Goal: Task Accomplishment & Management: Manage account settings

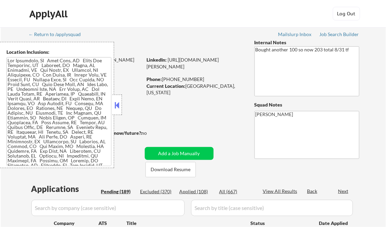
select select ""pending""
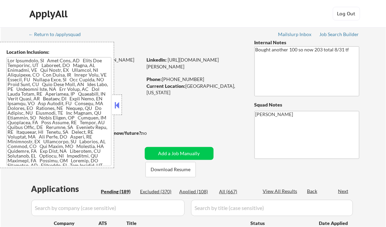
select select ""pending""
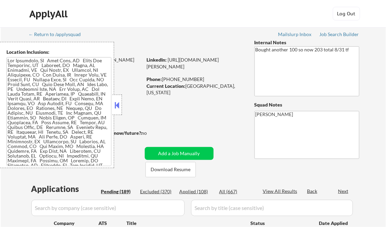
select select ""pending""
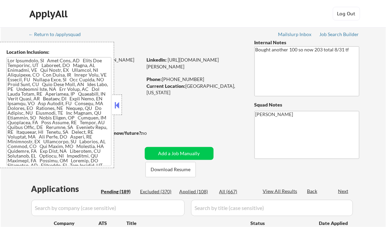
select select ""pending""
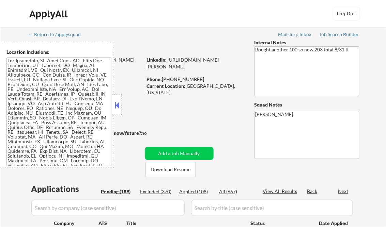
select select ""pending""
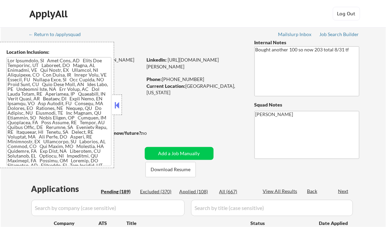
select select ""pending""
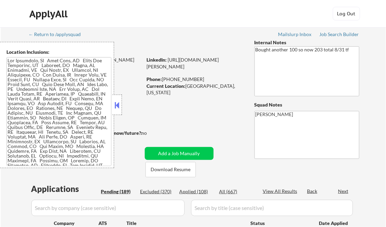
select select ""pending""
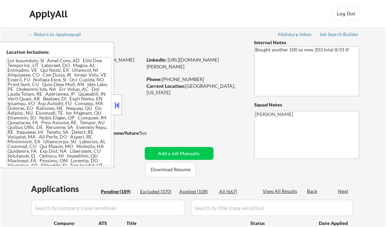
select select ""pending""
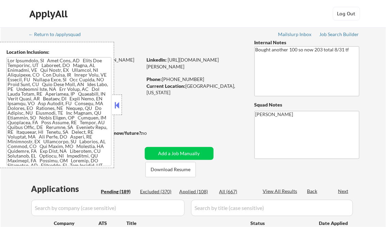
select select ""pending""
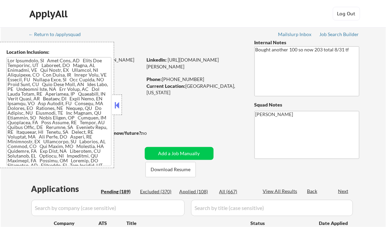
select select ""pending""
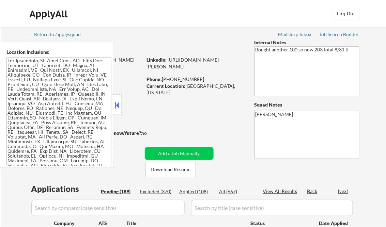
select select ""pending""
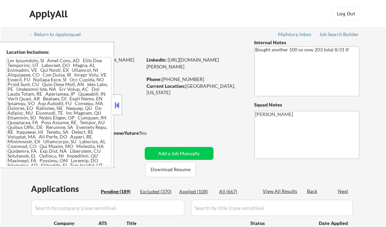
select select ""pending""
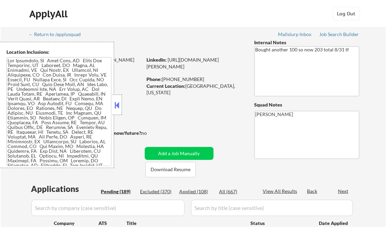
select select ""pending""
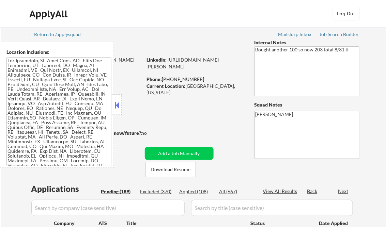
select select ""pending""
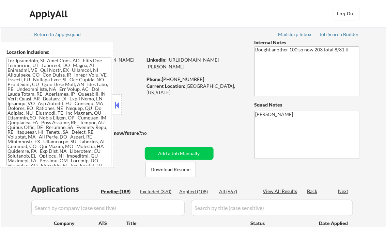
select select ""pending""
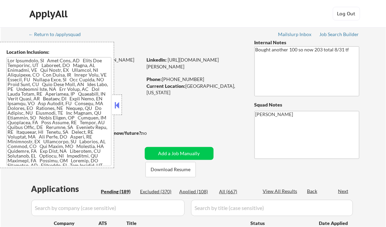
select select ""pending""
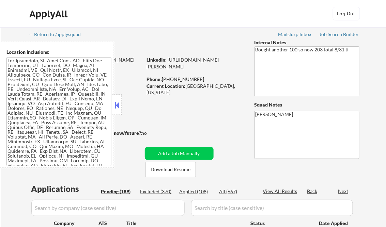
select select ""pending""
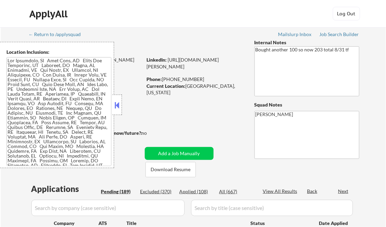
select select ""pending""
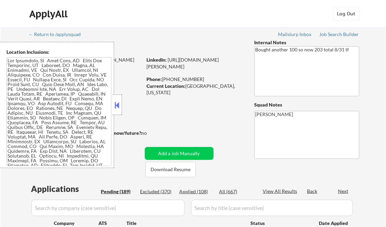
select select ""pending""
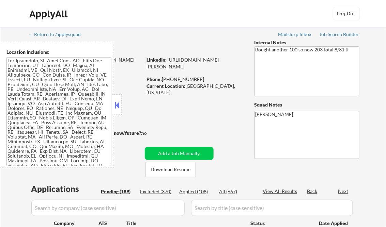
select select ""pending""
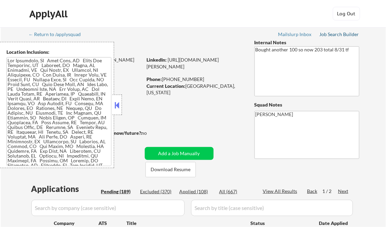
click at [339, 35] on div "Job Search Builder" at bounding box center [340, 34] width 40 height 5
click at [120, 105] on button at bounding box center [118, 105] width 8 height 10
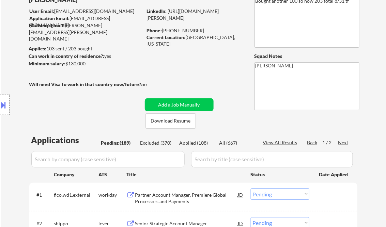
scroll to position [109, 0]
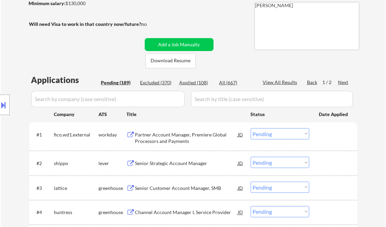
click at [159, 166] on div "Senior Strategic Account Manager" at bounding box center [186, 163] width 103 height 7
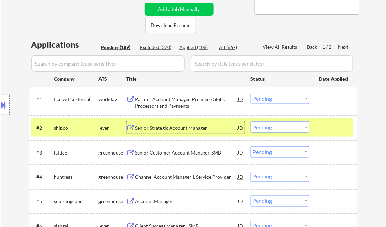
scroll to position [164, 0]
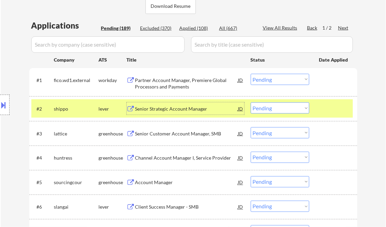
click at [163, 132] on div "Senior Customer Account Manager, SMB" at bounding box center [186, 134] width 103 height 7
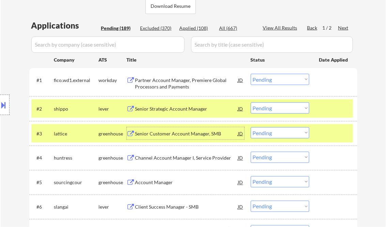
click at [336, 110] on div at bounding box center [334, 109] width 30 height 12
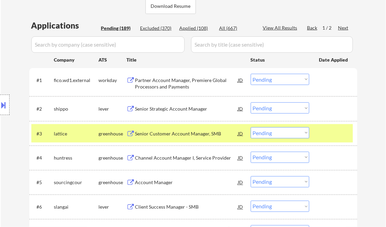
click at [338, 134] on div at bounding box center [334, 134] width 30 height 12
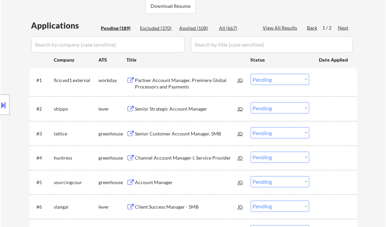
drag, startPoint x: 306, startPoint y: 133, endPoint x: 308, endPoint y: 138, distance: 5.6
click at [306, 133] on select "Choose an option... Pending Applied Excluded (Questions) Excluded (Expired) Exc…" at bounding box center [280, 133] width 59 height 11
click at [251, 128] on select "Choose an option... Pending Applied Excluded (Questions) Excluded (Expired) Exc…" at bounding box center [280, 133] width 59 height 11
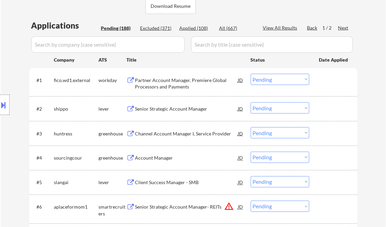
click at [188, 134] on div "Channel Account Manager I, Service Provider" at bounding box center [186, 134] width 103 height 7
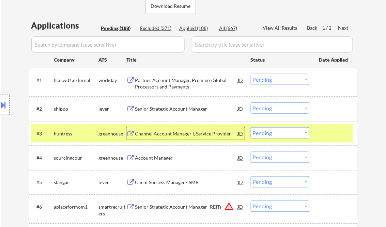
drag, startPoint x: 293, startPoint y: 137, endPoint x: 296, endPoint y: 139, distance: 3.9
click at [293, 137] on select "Choose an option... Pending Applied Excluded (Questions) Excluded (Expired) Exc…" at bounding box center [280, 133] width 59 height 11
click at [251, 128] on select "Choose an option... Pending Applied Excluded (Questions) Excluded (Expired) Exc…" at bounding box center [280, 133] width 59 height 11
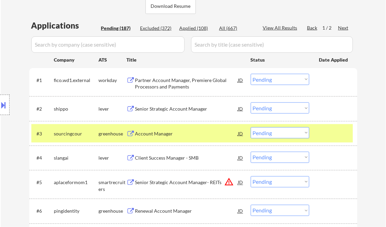
click at [162, 131] on div "Account Manager" at bounding box center [186, 134] width 103 height 7
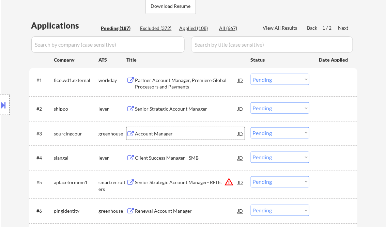
click at [289, 131] on select "Choose an option... Pending Applied Excluded (Questions) Excluded (Expired) Exc…" at bounding box center [280, 133] width 59 height 11
click at [251, 128] on select "Choose an option... Pending Applied Excluded (Questions) Excluded (Expired) Exc…" at bounding box center [280, 133] width 59 height 11
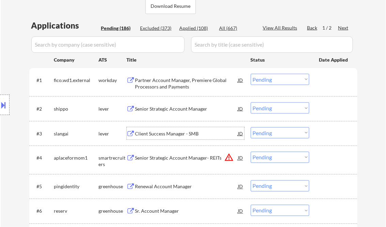
click at [175, 134] on div "Client Success Manager - SMB" at bounding box center [186, 134] width 103 height 7
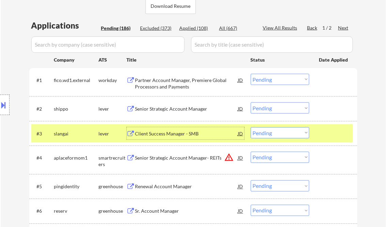
drag, startPoint x: 278, startPoint y: 131, endPoint x: 299, endPoint y: 137, distance: 22.8
click at [278, 131] on select "Choose an option... Pending Applied Excluded (Questions) Excluded (Expired) Exc…" at bounding box center [280, 133] width 59 height 11
click at [251, 128] on select "Choose an option... Pending Applied Excluded (Questions) Excluded (Expired) Exc…" at bounding box center [280, 133] width 59 height 11
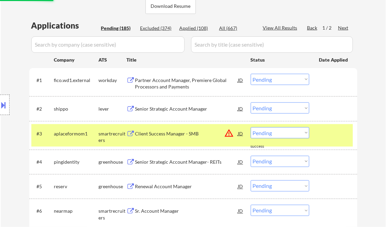
click at [175, 131] on div "Client Success Manager - SMB" at bounding box center [186, 134] width 103 height 7
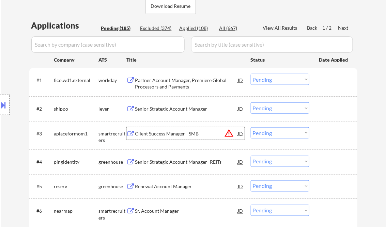
click at [270, 134] on select "Choose an option... Pending Applied Excluded (Questions) Excluded (Expired) Exc…" at bounding box center [280, 133] width 59 height 11
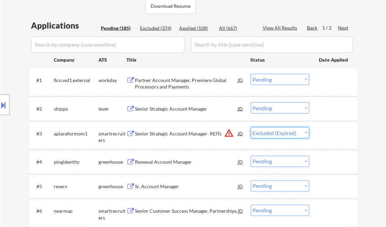
click at [251, 128] on select "Choose an option... Pending Applied Excluded (Questions) Excluded (Expired) Exc…" at bounding box center [280, 133] width 59 height 11
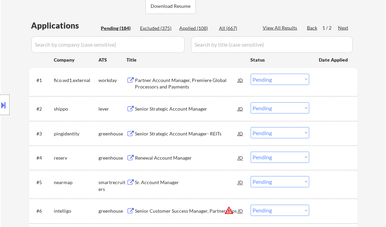
click at [177, 133] on div "Senior Strategic Account Manager- REITs" at bounding box center [186, 134] width 103 height 7
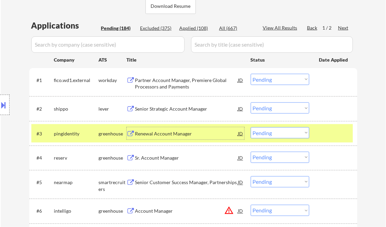
click at [291, 132] on select "Choose an option... Pending Applied Excluded (Questions) Excluded (Expired) Exc…" at bounding box center [280, 133] width 59 height 11
click at [251, 128] on select "Choose an option... Pending Applied Excluded (Questions) Excluded (Expired) Exc…" at bounding box center [280, 133] width 59 height 11
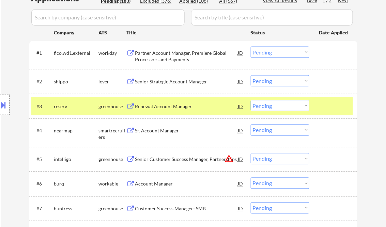
click at [338, 103] on div at bounding box center [334, 106] width 30 height 12
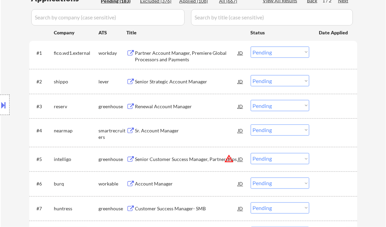
click at [168, 106] on div "Renewal Account Manager" at bounding box center [186, 106] width 103 height 7
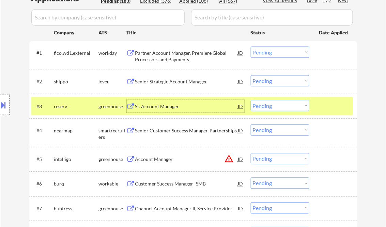
click at [292, 108] on select "Choose an option... Pending Applied Excluded (Questions) Excluded (Expired) Exc…" at bounding box center [280, 105] width 59 height 11
click at [251, 100] on select "Choose an option... Pending Applied Excluded (Questions) Excluded (Expired) Exc…" at bounding box center [280, 105] width 59 height 11
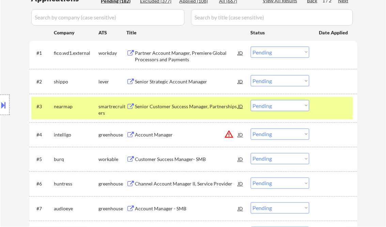
click at [163, 111] on div "Senior Customer Success Manager, Partnerships" at bounding box center [186, 106] width 103 height 12
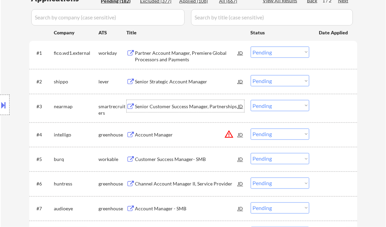
drag, startPoint x: 276, startPoint y: 105, endPoint x: 285, endPoint y: 112, distance: 11.3
click at [276, 105] on select "Choose an option... Pending Applied Excluded (Questions) Excluded (Expired) Exc…" at bounding box center [280, 105] width 59 height 11
click at [251, 100] on select "Choose an option... Pending Applied Excluded (Questions) Excluded (Expired) Exc…" at bounding box center [280, 105] width 59 height 11
select select ""pending""
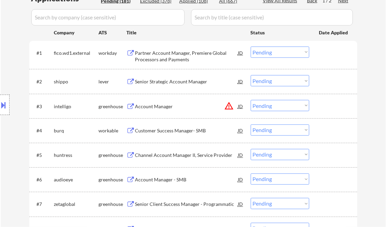
click at [158, 106] on div "Account Manager" at bounding box center [186, 106] width 103 height 7
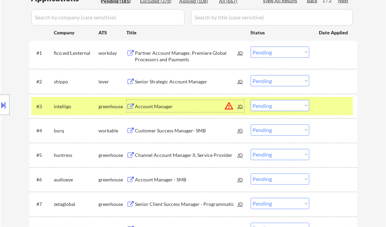
click at [7, 104] on button at bounding box center [4, 105] width 8 height 11
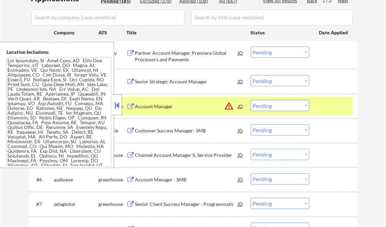
click at [115, 103] on button at bounding box center [118, 105] width 8 height 10
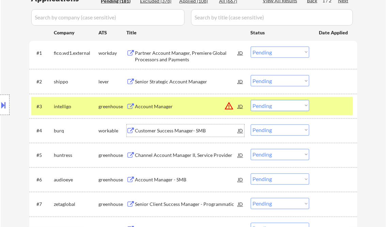
click at [167, 134] on div "Customer Success Manager- SMB" at bounding box center [186, 131] width 103 height 7
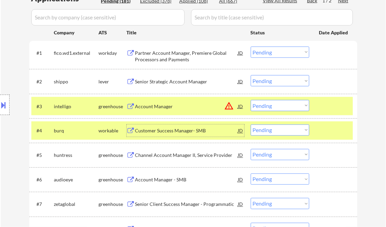
click at [156, 180] on div "Account Manager - SMB" at bounding box center [186, 180] width 103 height 7
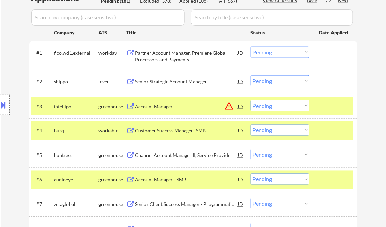
click at [332, 132] on div at bounding box center [334, 131] width 30 height 12
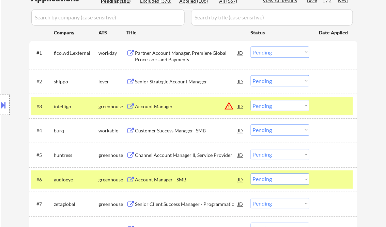
click at [334, 107] on div at bounding box center [334, 106] width 30 height 12
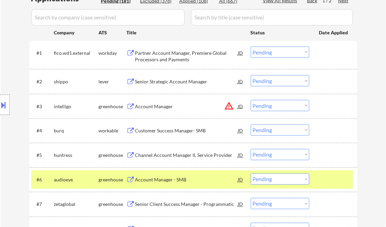
scroll to position [218, 0]
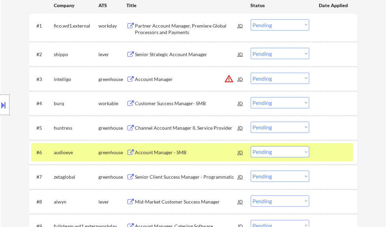
click at [301, 153] on select "Choose an option... Pending Applied Excluded (Questions) Excluded (Expired) Exc…" at bounding box center [280, 152] width 59 height 11
click at [251, 147] on select "Choose an option... Pending Applied Excluded (Questions) Excluded (Expired) Exc…" at bounding box center [280, 152] width 59 height 11
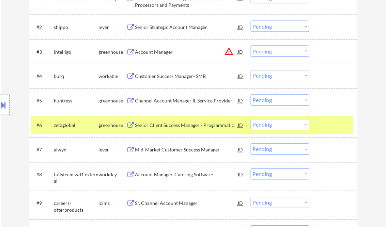
click at [187, 125] on div "Senior Client Success Manager - Programmatic" at bounding box center [186, 125] width 103 height 7
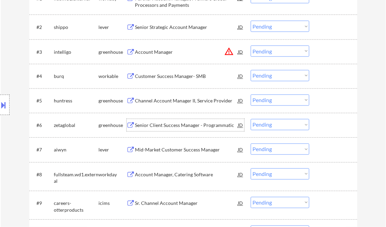
click at [284, 127] on select "Choose an option... Pending Applied Excluded (Questions) Excluded (Expired) Exc…" at bounding box center [280, 124] width 59 height 11
click at [251, 119] on select "Choose an option... Pending Applied Excluded (Questions) Excluded (Expired) Exc…" at bounding box center [280, 124] width 59 height 11
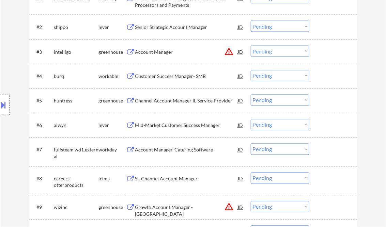
click at [159, 123] on div "Mid-Market Customer Success Manager" at bounding box center [186, 125] width 103 height 7
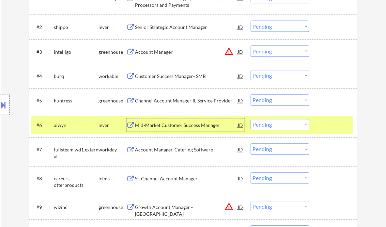
click at [283, 129] on select "Choose an option... Pending Applied Excluded (Questions) Excluded (Expired) Exc…" at bounding box center [280, 124] width 59 height 11
click at [251, 119] on select "Choose an option... Pending Applied Excluded (Questions) Excluded (Expired) Exc…" at bounding box center [280, 124] width 59 height 11
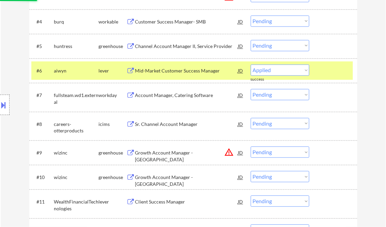
select select ""pending""
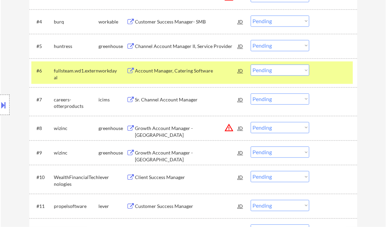
click at [269, 130] on select "Choose an option... Pending Applied Excluded (Questions) Excluded (Expired) Exc…" at bounding box center [280, 127] width 59 height 11
click at [251, 122] on select "Choose an option... Pending Applied Excluded (Questions) Excluded (Expired) Exc…" at bounding box center [280, 127] width 59 height 11
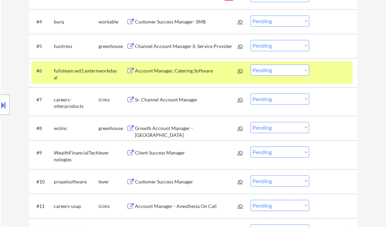
drag, startPoint x: 334, startPoint y: 70, endPoint x: 327, endPoint y: 80, distance: 13.0
click at [334, 70] on div at bounding box center [334, 71] width 30 height 12
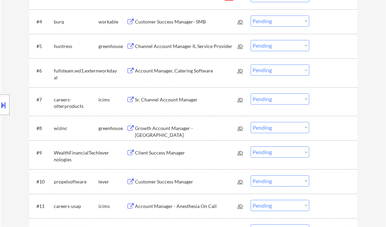
click at [174, 128] on div "Growth Account Manager - [GEOGRAPHIC_DATA]" at bounding box center [186, 131] width 103 height 13
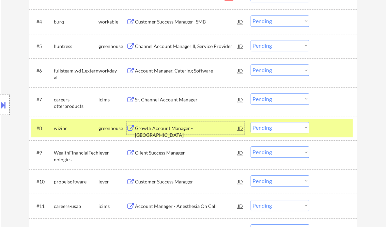
drag, startPoint x: 266, startPoint y: 128, endPoint x: 275, endPoint y: 133, distance: 10.1
click at [266, 128] on select "Choose an option... Pending Applied Excluded (Questions) Excluded (Expired) Exc…" at bounding box center [280, 127] width 59 height 11
click at [251, 122] on select "Choose an option... Pending Applied Excluded (Questions) Excluded (Expired) Exc…" at bounding box center [280, 127] width 59 height 11
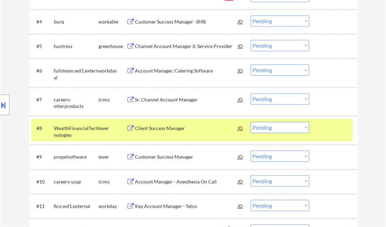
click at [342, 131] on div at bounding box center [334, 128] width 30 height 12
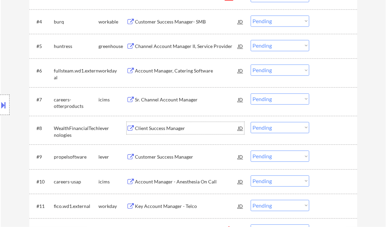
click at [169, 127] on div "Client Success Manager" at bounding box center [186, 128] width 103 height 7
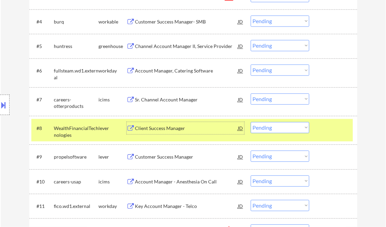
drag, startPoint x: 289, startPoint y: 122, endPoint x: 303, endPoint y: 134, distance: 18.4
click at [290, 122] on div "#8 WealthFinancialTechnologies lever Client Success Manager JD warning_amber Ch…" at bounding box center [192, 130] width 322 height 23
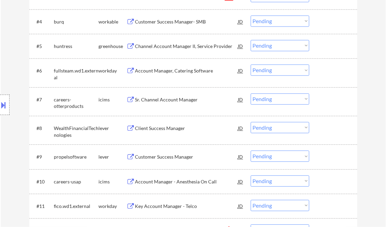
click at [299, 127] on select "Choose an option... Pending Applied Excluded (Questions) Excluded (Expired) Exc…" at bounding box center [280, 127] width 59 height 11
click at [251, 122] on select "Choose an option... Pending Applied Excluded (Questions) Excluded (Expired) Exc…" at bounding box center [280, 127] width 59 height 11
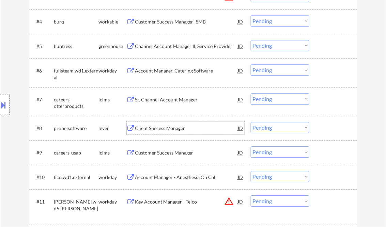
click at [171, 129] on div "Client Success Manager" at bounding box center [186, 128] width 103 height 7
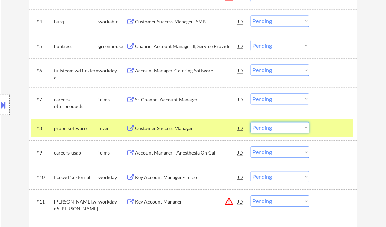
drag, startPoint x: 280, startPoint y: 130, endPoint x: 288, endPoint y: 134, distance: 8.7
click at [280, 130] on select "Choose an option... Pending Applied Excluded (Questions) Excluded (Expired) Exc…" at bounding box center [280, 127] width 59 height 11
click at [251, 122] on select "Choose an option... Pending Applied Excluded (Questions) Excluded (Expired) Exc…" at bounding box center [280, 127] width 59 height 11
select select ""pending""
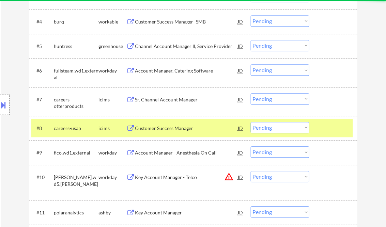
scroll to position [355, 0]
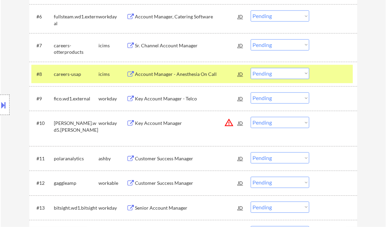
click at [173, 156] on div "Customer Success Manager" at bounding box center [186, 158] width 103 height 7
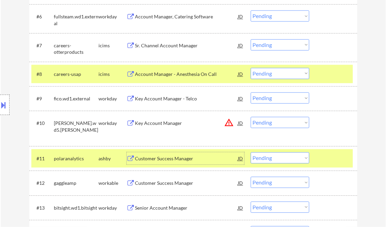
click at [328, 68] on div at bounding box center [334, 74] width 30 height 12
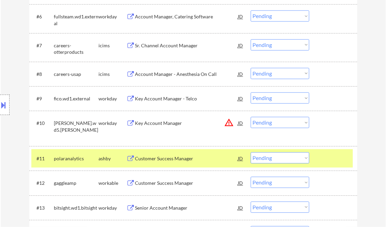
scroll to position [409, 0]
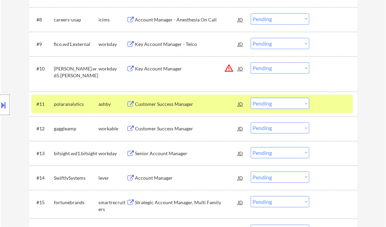
click at [292, 102] on select "Choose an option... Pending Applied Excluded (Questions) Excluded (Expired) Exc…" at bounding box center [280, 103] width 59 height 11
click at [251, 98] on select "Choose an option... Pending Applied Excluded (Questions) Excluded (Expired) Exc…" at bounding box center [280, 103] width 59 height 11
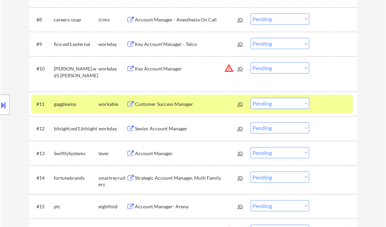
click at [165, 106] on div "Customer Success Manager" at bounding box center [186, 104] width 103 height 7
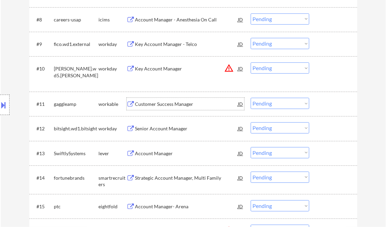
click at [272, 105] on select "Choose an option... Pending Applied Excluded (Questions) Excluded (Expired) Exc…" at bounding box center [280, 103] width 59 height 11
click at [251, 98] on select "Choose an option... Pending Applied Excluded (Questions) Excluded (Expired) Exc…" at bounding box center [280, 103] width 59 height 11
select select ""pending""
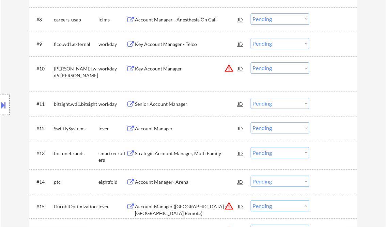
click at [157, 130] on div "Account Manager" at bounding box center [186, 128] width 103 height 7
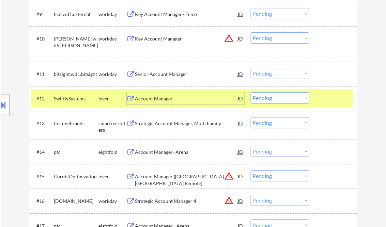
scroll to position [464, 0]
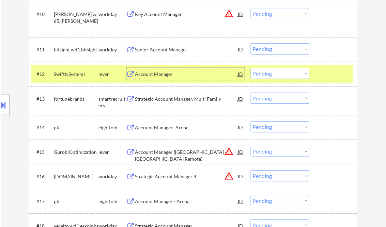
click at [159, 70] on div "Account Manager" at bounding box center [186, 74] width 103 height 12
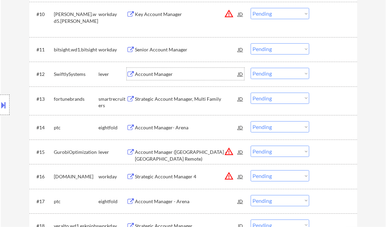
click at [275, 74] on select "Choose an option... Pending Applied Excluded (Questions) Excluded (Expired) Exc…" at bounding box center [280, 73] width 59 height 11
click at [251, 68] on select "Choose an option... Pending Applied Excluded (Questions) Excluded (Expired) Exc…" at bounding box center [280, 73] width 59 height 11
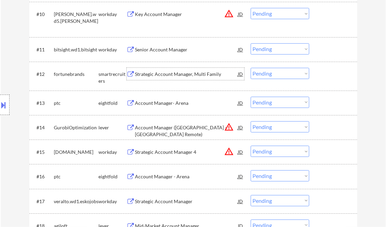
click at [170, 74] on div "Strategic Account Manager, Multi Family" at bounding box center [186, 74] width 103 height 7
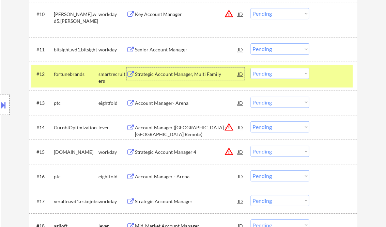
click at [280, 72] on select "Choose an option... Pending Applied Excluded (Questions) Excluded (Expired) Exc…" at bounding box center [280, 73] width 59 height 11
click at [251, 68] on select "Choose an option... Pending Applied Excluded (Questions) Excluded (Expired) Exc…" at bounding box center [280, 73] width 59 height 11
select select ""pending""
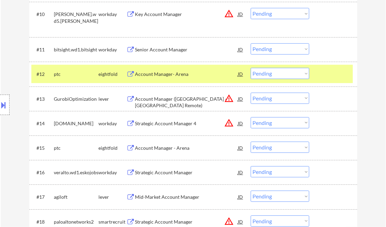
click at [275, 96] on select "Choose an option... Pending Applied Excluded (Questions) Excluded (Expired) Exc…" at bounding box center [280, 98] width 59 height 11
click at [251, 93] on select "Choose an option... Pending Applied Excluded (Questions) Excluded (Expired) Exc…" at bounding box center [280, 98] width 59 height 11
select select ""pending""
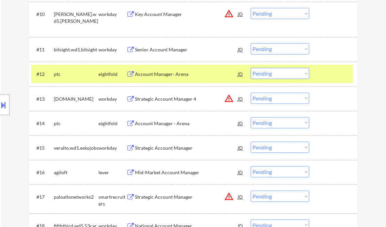
scroll to position [491, 0]
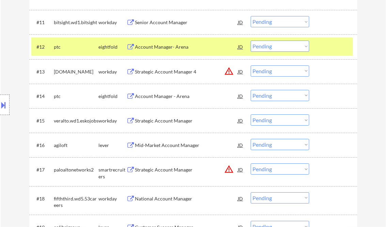
click at [163, 145] on div "Mid-Market Account Manager" at bounding box center [186, 145] width 103 height 7
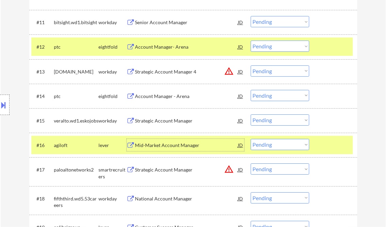
drag, startPoint x: 272, startPoint y: 139, endPoint x: 290, endPoint y: 150, distance: 20.3
click at [273, 140] on select "Choose an option... Pending Applied Excluded (Questions) Excluded (Expired) Exc…" at bounding box center [280, 144] width 59 height 11
click at [287, 147] on select "Choose an option... Pending Applied Excluded (Questions) Excluded (Expired) Exc…" at bounding box center [280, 144] width 59 height 11
drag, startPoint x: 294, startPoint y: 146, endPoint x: 314, endPoint y: 153, distance: 21.8
click at [294, 146] on select "Choose an option... Pending Applied Excluded (Questions) Excluded (Expired) Exc…" at bounding box center [280, 144] width 59 height 11
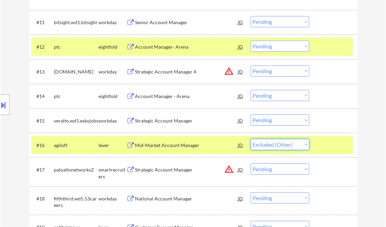
click at [251, 139] on select "Choose an option... Pending Applied Excluded (Questions) Excluded (Expired) Exc…" at bounding box center [280, 144] width 59 height 11
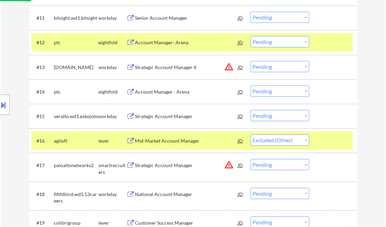
scroll to position [518, 0]
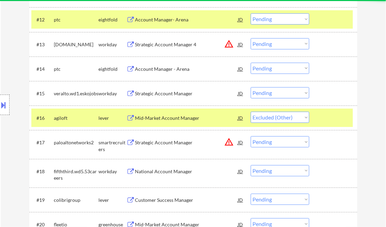
select select ""pending""
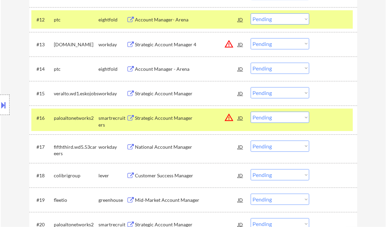
click at [167, 172] on div "Customer Success Manager" at bounding box center [186, 175] width 103 height 12
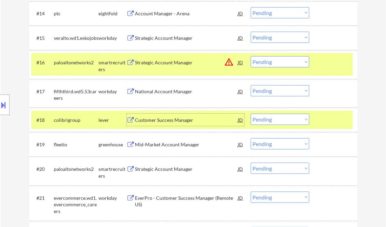
scroll to position [600, 0]
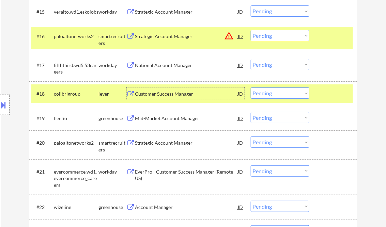
click at [336, 90] on div at bounding box center [334, 94] width 30 height 12
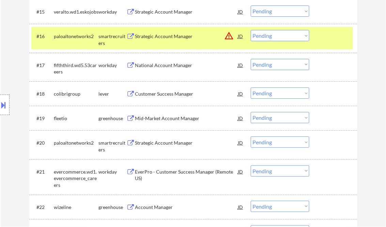
drag, startPoint x: 329, startPoint y: 35, endPoint x: 335, endPoint y: 43, distance: 9.3
click at [330, 35] on div at bounding box center [334, 36] width 30 height 12
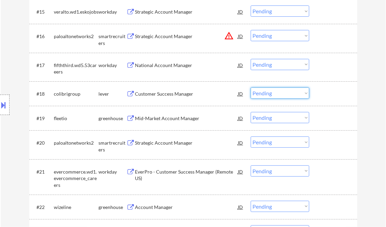
drag, startPoint x: 287, startPoint y: 93, endPoint x: 299, endPoint y: 99, distance: 13.9
click at [287, 93] on select "Choose an option... Pending Applied Excluded (Questions) Excluded (Expired) Exc…" at bounding box center [280, 93] width 59 height 11
click at [251, 88] on select "Choose an option... Pending Applied Excluded (Questions) Excluded (Expired) Exc…" at bounding box center [280, 93] width 59 height 11
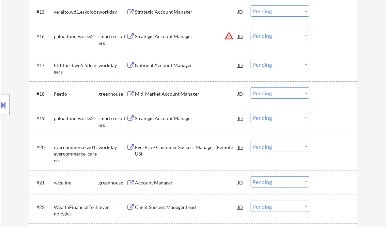
click at [162, 94] on div "Mid-Market Account Manager" at bounding box center [186, 94] width 103 height 7
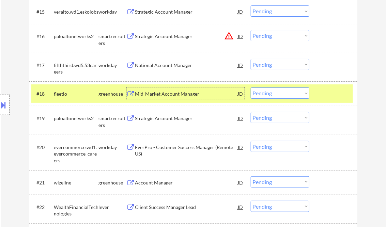
click at [298, 94] on select "Choose an option... Pending Applied Excluded (Questions) Excluded (Expired) Exc…" at bounding box center [280, 93] width 59 height 11
click at [251, 88] on select "Choose an option... Pending Applied Excluded (Questions) Excluded (Expired) Exc…" at bounding box center [280, 93] width 59 height 11
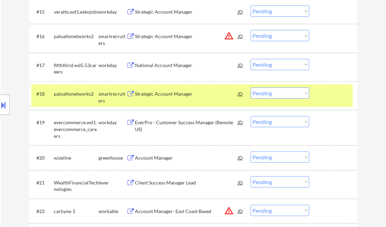
click at [157, 94] on div "Strategic Account Manager" at bounding box center [186, 94] width 103 height 7
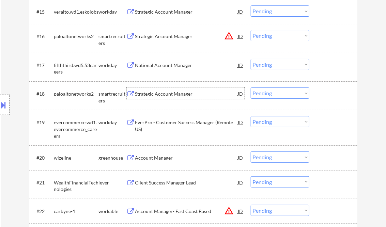
click at [292, 94] on select "Choose an option... Pending Applied Excluded (Questions) Excluded (Expired) Exc…" at bounding box center [280, 93] width 59 height 11
click at [251, 88] on select "Choose an option... Pending Applied Excluded (Questions) Excluded (Expired) Exc…" at bounding box center [280, 93] width 59 height 11
select select ""pending""
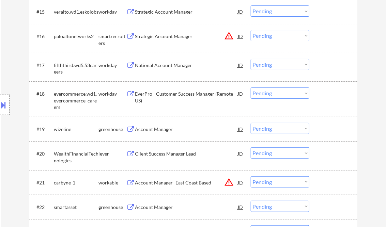
click at [166, 128] on div "Account Manager" at bounding box center [186, 129] width 103 height 7
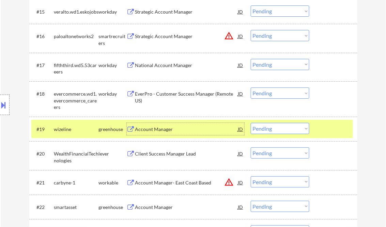
click at [6, 104] on button at bounding box center [4, 105] width 8 height 11
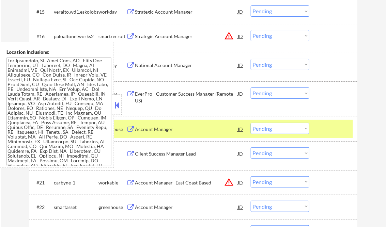
click at [114, 105] on button at bounding box center [118, 105] width 8 height 10
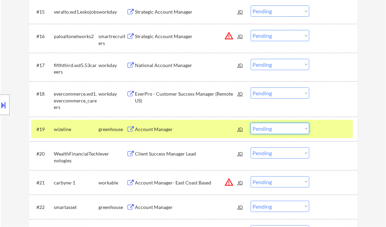
drag, startPoint x: 273, startPoint y: 128, endPoint x: 285, endPoint y: 135, distance: 14.4
click at [273, 128] on select "Choose an option... Pending Applied Excluded (Questions) Excluded (Expired) Exc…" at bounding box center [280, 128] width 59 height 11
click at [251, 123] on select "Choose an option... Pending Applied Excluded (Questions) Excluded (Expired) Exc…" at bounding box center [280, 128] width 59 height 11
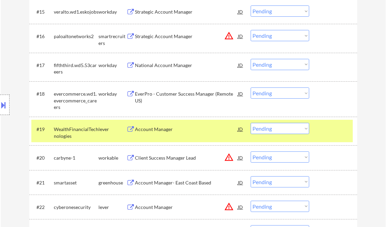
click at [168, 127] on div "Account Manager" at bounding box center [186, 129] width 103 height 7
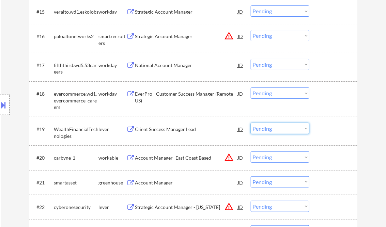
click at [272, 131] on select "Choose an option... Pending Applied Excluded (Questions) Excluded (Expired) Exc…" at bounding box center [280, 128] width 59 height 11
click at [251, 123] on select "Choose an option... Pending Applied Excluded (Questions) Excluded (Expired) Exc…" at bounding box center [280, 128] width 59 height 11
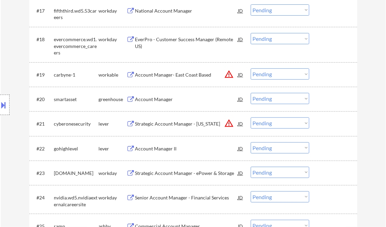
drag, startPoint x: 290, startPoint y: 76, endPoint x: 290, endPoint y: 79, distance: 3.4
click at [290, 76] on select "Choose an option... Pending Applied Excluded (Questions) Excluded (Expired) Exc…" at bounding box center [280, 74] width 59 height 11
click at [251, 69] on select "Choose an option... Pending Applied Excluded (Questions) Excluded (Expired) Exc…" at bounding box center [280, 74] width 59 height 11
click at [158, 99] on div "Account Manager" at bounding box center [186, 99] width 103 height 7
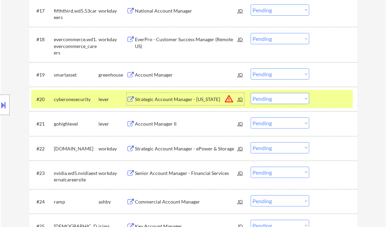
click at [265, 76] on select "Choose an option... Pending Applied Excluded (Questions) Excluded (Expired) Exc…" at bounding box center [280, 74] width 59 height 11
click at [251, 69] on select "Choose an option... Pending Applied Excluded (Questions) Excluded (Expired) Exc…" at bounding box center [280, 74] width 59 height 11
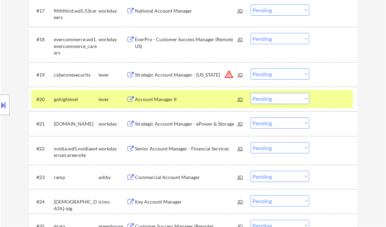
click at [268, 75] on select "Choose an option... Pending Applied Excluded (Questions) Excluded (Expired) Exc…" at bounding box center [280, 74] width 59 height 11
click at [251, 69] on select "Choose an option... Pending Applied Excluded (Questions) Excluded (Expired) Exc…" at bounding box center [280, 74] width 59 height 11
select select ""pending""
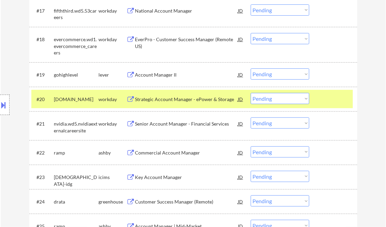
click at [172, 152] on div "Commercial Account Manager" at bounding box center [186, 153] width 103 height 7
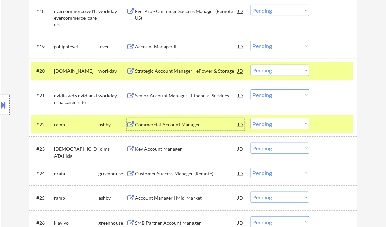
scroll to position [736, 0]
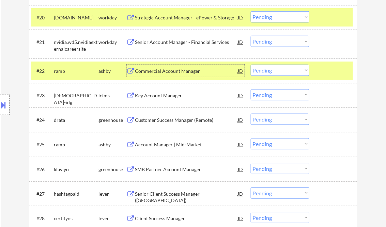
click at [276, 70] on select "Choose an option... Pending Applied Excluded (Questions) Excluded (Expired) Exc…" at bounding box center [280, 70] width 59 height 11
click at [251, 65] on select "Choose an option... Pending Applied Excluded (Questions) Excluded (Expired) Exc…" at bounding box center [280, 70] width 59 height 11
select select ""pending""
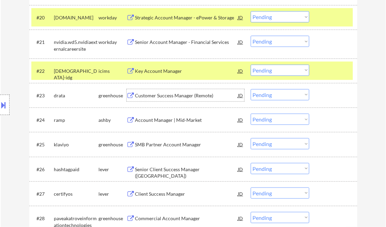
click at [170, 95] on div "Customer Success Manager (Remote)" at bounding box center [186, 95] width 103 height 7
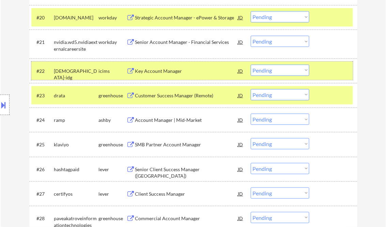
click at [325, 71] on div at bounding box center [334, 71] width 30 height 12
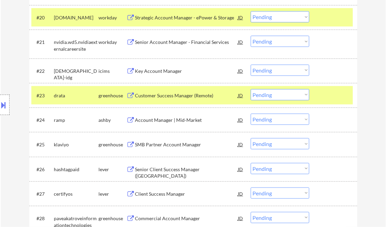
click at [195, 96] on div "Customer Success Manager (Remote)" at bounding box center [186, 95] width 103 height 7
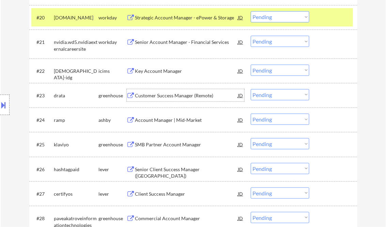
drag, startPoint x: 293, startPoint y: 95, endPoint x: 300, endPoint y: 100, distance: 9.0
click at [293, 95] on select "Choose an option... Pending Applied Excluded (Questions) Excluded (Expired) Exc…" at bounding box center [280, 94] width 59 height 11
click at [251, 89] on select "Choose an option... Pending Applied Excluded (Questions) Excluded (Expired) Exc…" at bounding box center [280, 94] width 59 height 11
select select ""pending""
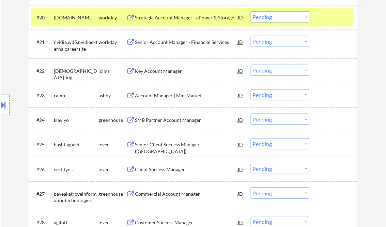
click at [332, 20] on div at bounding box center [334, 17] width 30 height 12
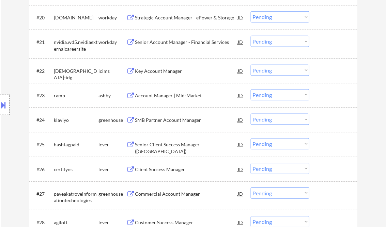
click at [172, 95] on div "Account Manager | Mid-Market" at bounding box center [186, 95] width 103 height 7
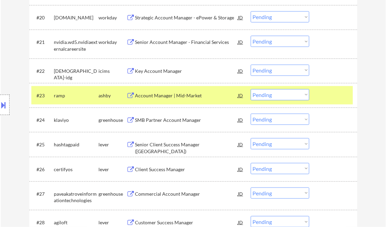
select select ""pending""
select select ""PLACEHOLDER_1427118222253""
select select ""pending""
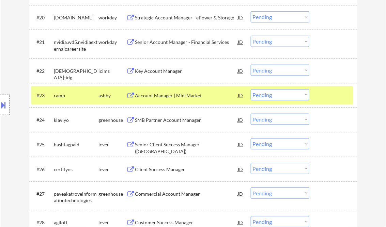
select select ""pending""
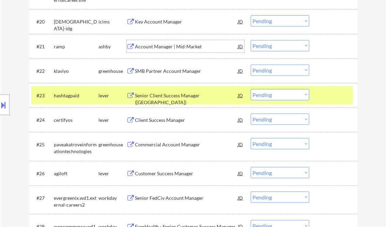
click at [188, 48] on div "Account Manager | Mid-Market" at bounding box center [186, 46] width 103 height 7
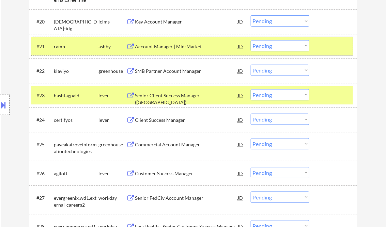
click at [336, 49] on div at bounding box center [334, 46] width 30 height 12
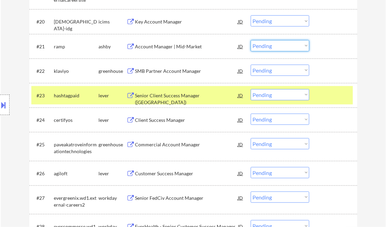
drag, startPoint x: 305, startPoint y: 46, endPoint x: 306, endPoint y: 51, distance: 4.8
click at [305, 46] on select "Choose an option... Pending Applied Excluded (Questions) Excluded (Expired) Exc…" at bounding box center [280, 45] width 59 height 11
click at [251, 40] on select "Choose an option... Pending Applied Excluded (Questions) Excluded (Expired) Exc…" at bounding box center [280, 45] width 59 height 11
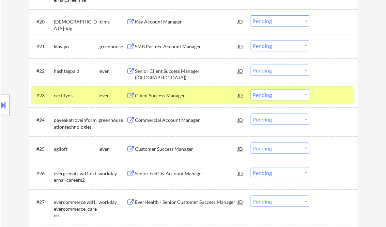
click at [153, 46] on div "SMB Partner Account Manager" at bounding box center [186, 46] width 103 height 7
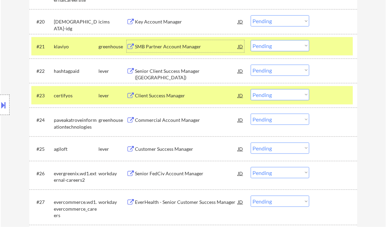
click at [327, 46] on div at bounding box center [334, 46] width 30 height 12
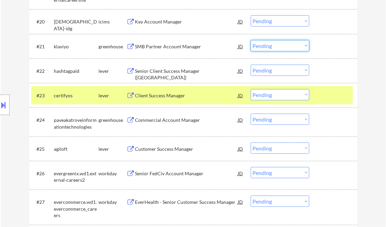
drag, startPoint x: 305, startPoint y: 47, endPoint x: 305, endPoint y: 50, distance: 3.8
click at [304, 46] on select "Choose an option... Pending Applied Excluded (Questions) Excluded (Expired) Exc…" at bounding box center [280, 45] width 59 height 11
click at [251, 40] on select "Choose an option... Pending Applied Excluded (Questions) Excluded (Expired) Exc…" at bounding box center [280, 45] width 59 height 11
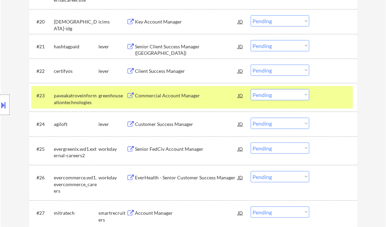
click at [6, 101] on button at bounding box center [4, 105] width 8 height 11
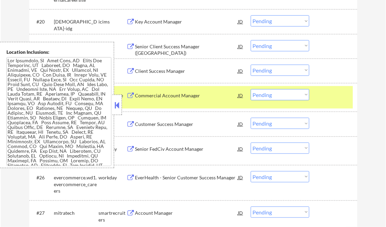
scroll to position [2807, 0]
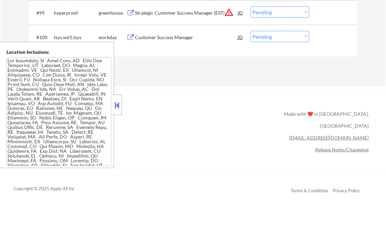
click at [118, 100] on div at bounding box center [118, 105] width 10 height 20
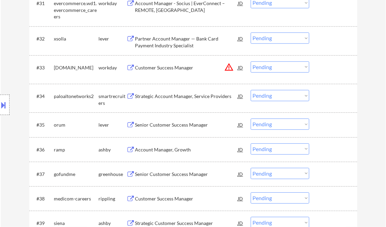
scroll to position [673, 0]
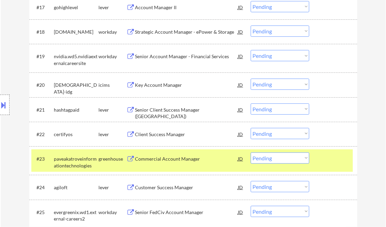
click at [282, 109] on select "Choose an option... Pending Applied Excluded (Questions) Excluded (Expired) Exc…" at bounding box center [280, 109] width 59 height 11
click at [251, 104] on select "Choose an option... Pending Applied Excluded (Questions) Excluded (Expired) Exc…" at bounding box center [280, 109] width 59 height 11
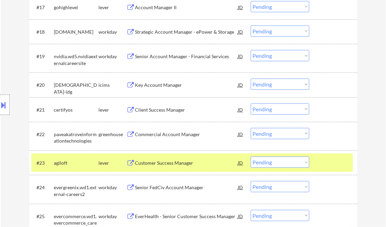
click at [171, 111] on div "Client Success Manager" at bounding box center [186, 110] width 103 height 7
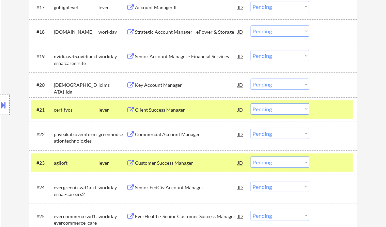
click at [338, 162] on div at bounding box center [334, 163] width 30 height 12
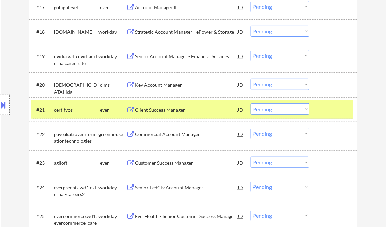
drag, startPoint x: 331, startPoint y: 114, endPoint x: 326, endPoint y: 115, distance: 5.2
click at [331, 113] on div at bounding box center [334, 110] width 30 height 12
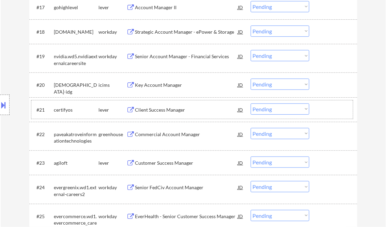
click at [272, 109] on select "Choose an option... Pending Applied Excluded (Questions) Excluded (Expired) Exc…" at bounding box center [280, 109] width 59 height 11
click at [251, 104] on select "Choose an option... Pending Applied Excluded (Questions) Excluded (Expired) Exc…" at bounding box center [280, 109] width 59 height 11
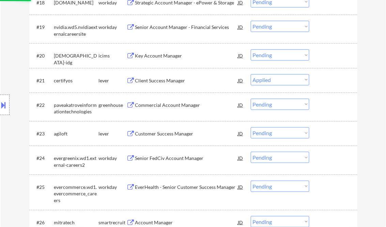
scroll to position [728, 0]
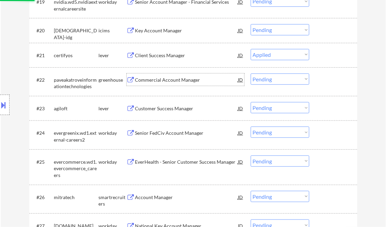
click at [148, 77] on div "Commercial Account Manager" at bounding box center [186, 80] width 103 height 7
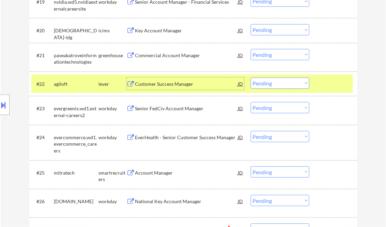
click at [271, 86] on select "Choose an option... Pending Applied Excluded (Questions) Excluded (Expired) Exc…" at bounding box center [280, 83] width 59 height 11
drag, startPoint x: 166, startPoint y: 58, endPoint x: 171, endPoint y: 64, distance: 8.5
click at [166, 58] on div "Commercial Account Manager" at bounding box center [186, 55] width 103 height 7
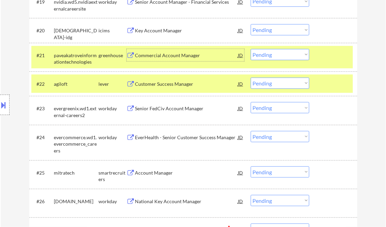
click at [335, 80] on div at bounding box center [334, 84] width 30 height 12
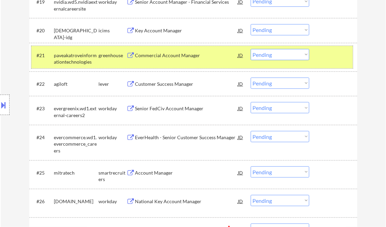
click at [330, 56] on div at bounding box center [334, 55] width 30 height 12
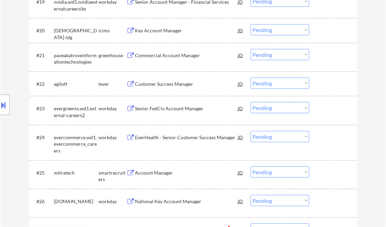
drag, startPoint x: 304, startPoint y: 51, endPoint x: 305, endPoint y: 55, distance: 3.9
click at [304, 51] on select "Choose an option... Pending Applied Excluded (Questions) Excluded (Expired) Exc…" at bounding box center [280, 54] width 59 height 11
click at [251, 49] on select "Choose an option... Pending Applied Excluded (Questions) Excluded (Expired) Exc…" at bounding box center [280, 54] width 59 height 11
click at [178, 87] on div "Customer Success Manager" at bounding box center [186, 84] width 103 height 7
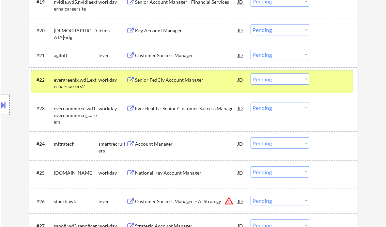
click at [339, 84] on div at bounding box center [334, 80] width 30 height 12
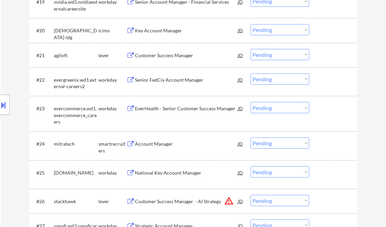
drag, startPoint x: 291, startPoint y: 59, endPoint x: 296, endPoint y: 60, distance: 5.1
click at [291, 59] on select "Choose an option... Pending Applied Excluded (Questions) Excluded (Expired) Exc…" at bounding box center [280, 54] width 59 height 11
click at [251, 49] on select "Choose an option... Pending Applied Excluded (Questions) Excluded (Expired) Exc…" at bounding box center [280, 54] width 59 height 11
select select ""pending""
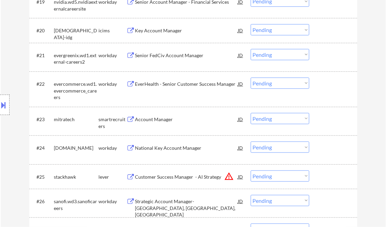
scroll to position [673, 0]
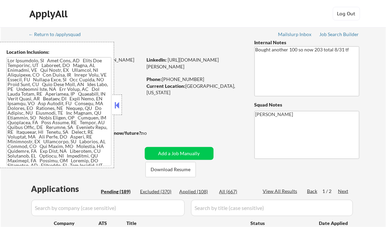
select select ""pending""
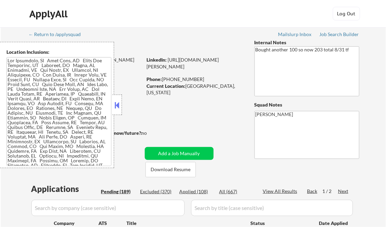
select select ""pending""
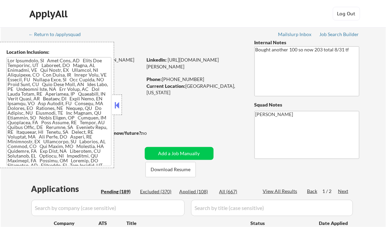
select select ""pending""
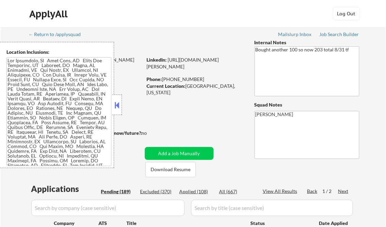
select select ""pending""
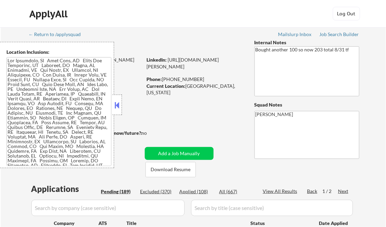
select select ""pending""
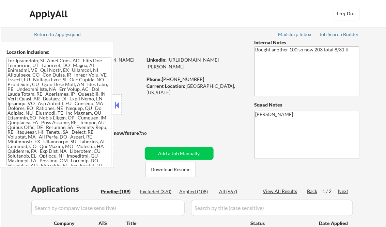
select select ""pending""
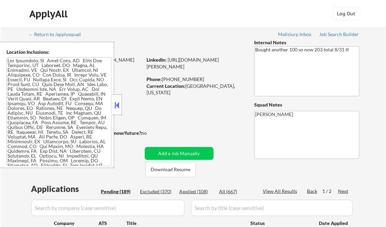
select select ""pending""
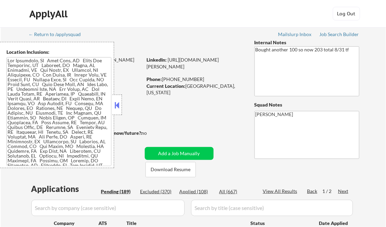
select select ""pending""
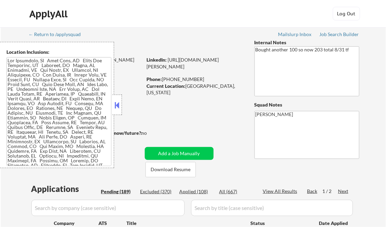
select select ""pending""
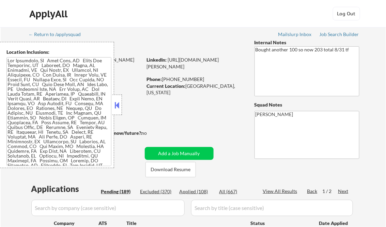
select select ""pending""
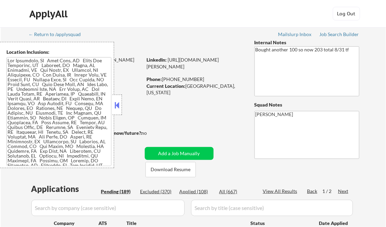
select select ""pending""
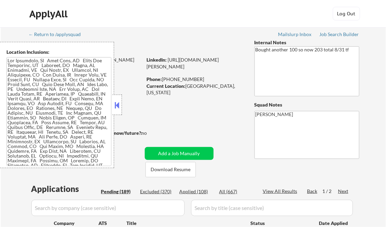
select select ""pending""
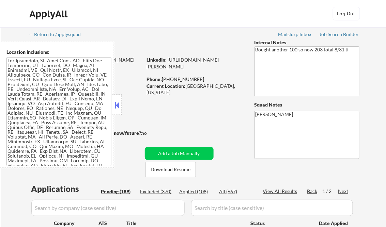
select select ""pending""
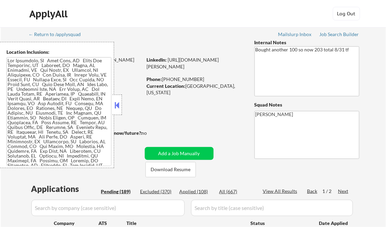
select select ""pending""
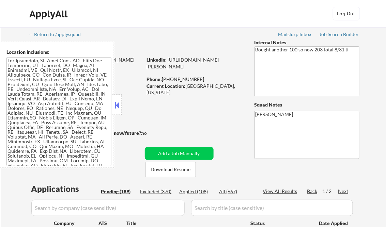
select select ""pending""
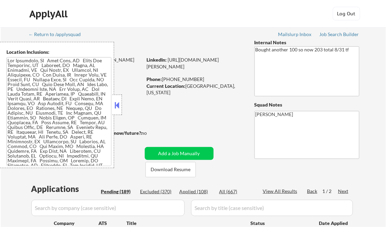
select select ""pending""
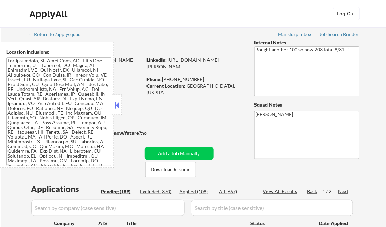
select select ""pending""
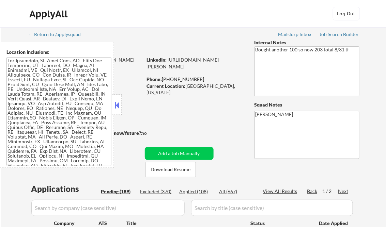
select select ""pending""
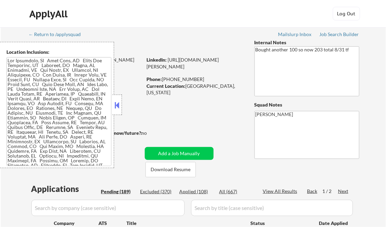
select select ""pending""
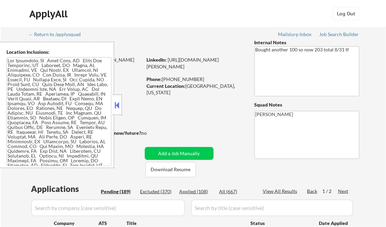
select select ""pending""
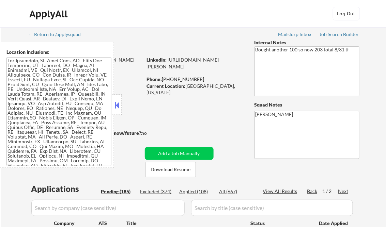
select select ""pending""
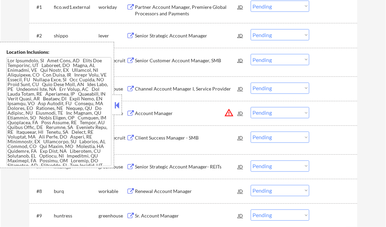
click at [118, 102] on button at bounding box center [118, 105] width 8 height 10
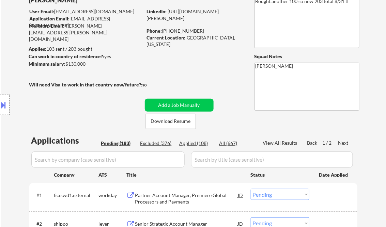
scroll to position [46, 0]
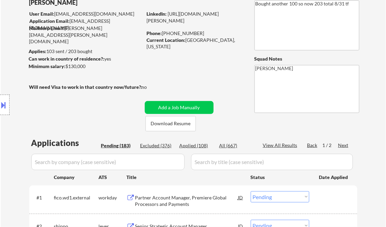
click at [203, 144] on div "Applied (108)" at bounding box center [197, 146] width 34 height 7
click at [283, 144] on div "View All Results" at bounding box center [281, 145] width 36 height 7
select select ""applied""
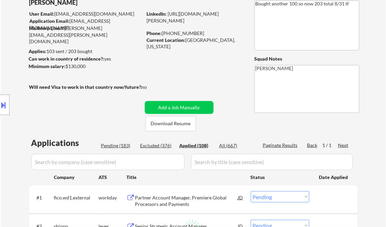
select select ""applied""
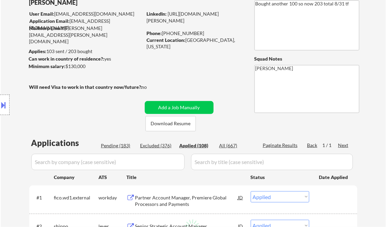
select select ""applied""
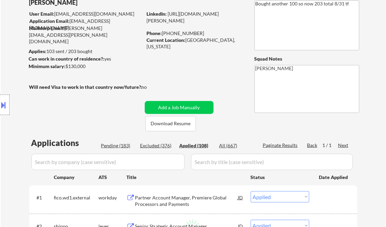
select select ""applied""
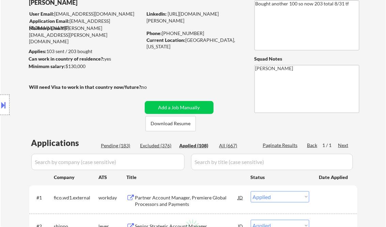
select select ""applied""
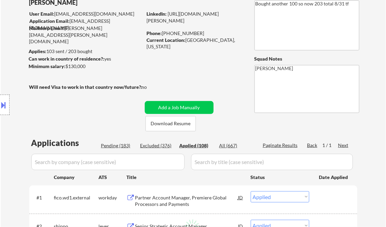
select select ""applied""
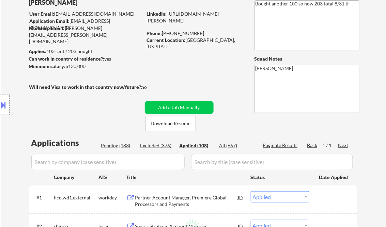
select select ""applied""
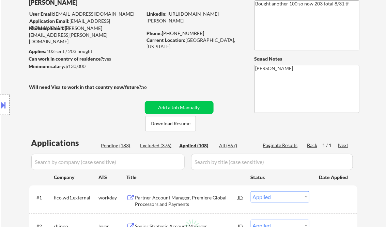
select select ""applied""
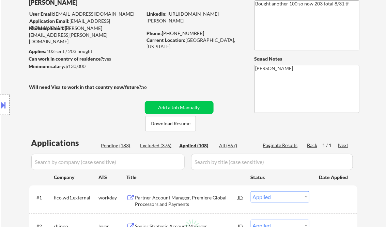
select select ""applied""
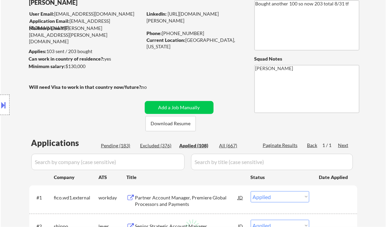
select select ""applied""
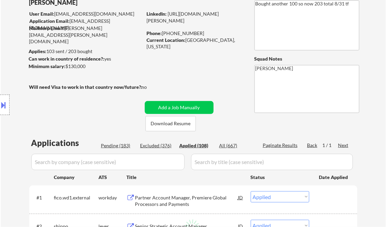
select select ""applied""
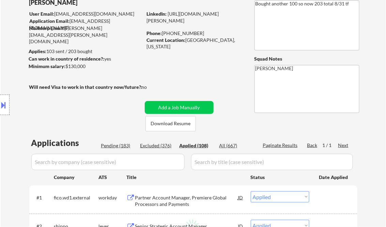
select select ""applied""
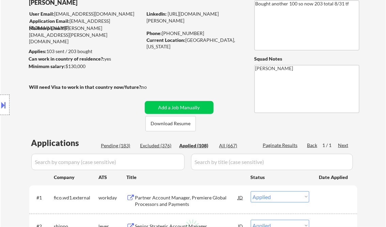
select select ""applied""
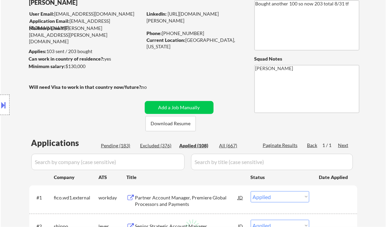
select select ""applied""
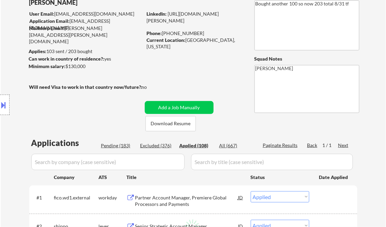
select select ""applied""
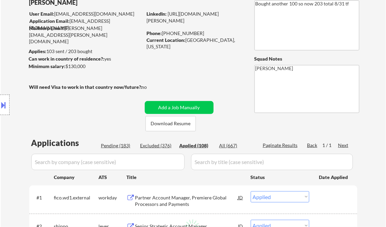
select select ""applied""
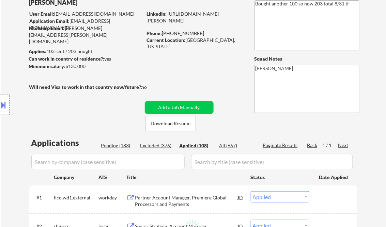
select select ""applied""
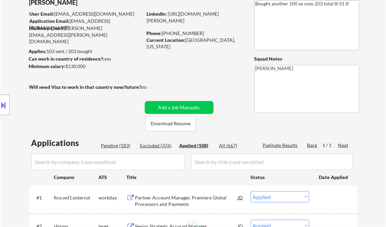
select select ""applied""
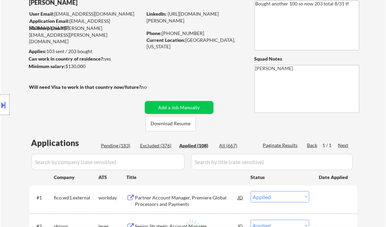
select select ""applied""
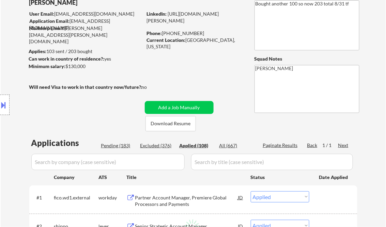
select select ""applied""
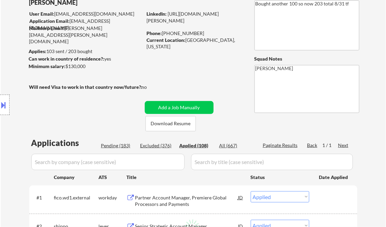
select select ""applied""
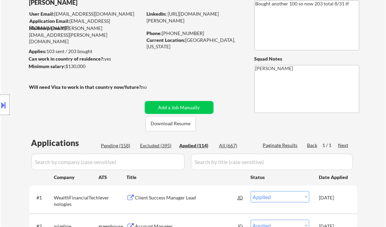
scroll to position [1084, 0]
